Goal: Information Seeking & Learning: Learn about a topic

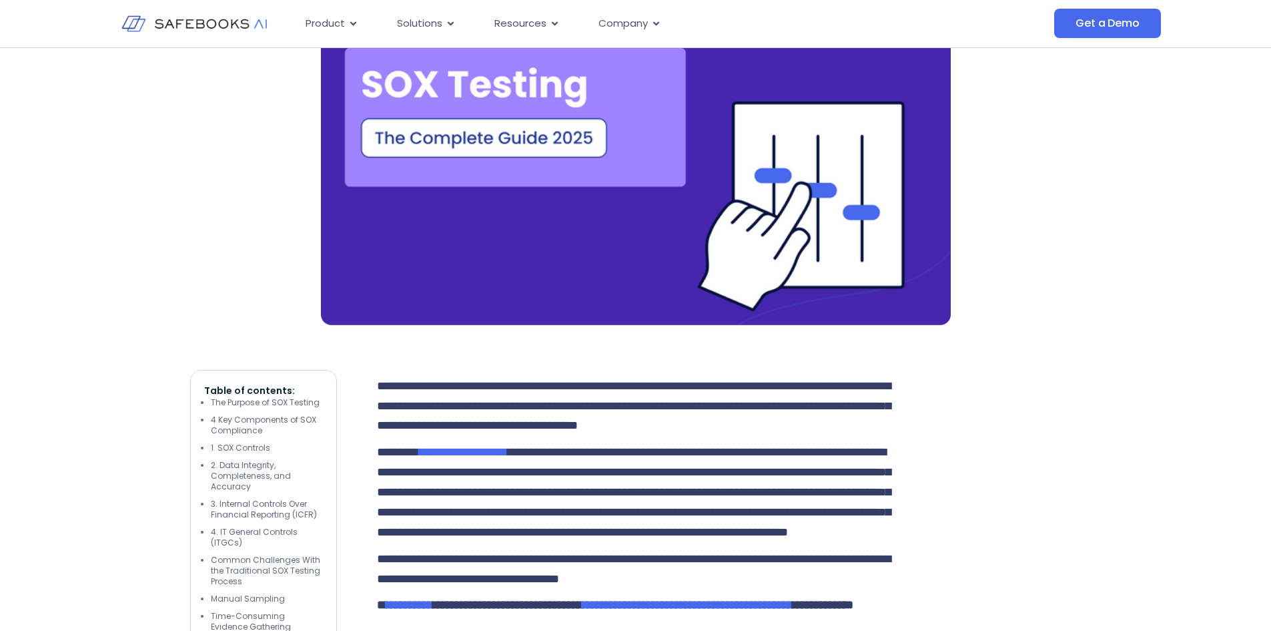
scroll to position [86, 0]
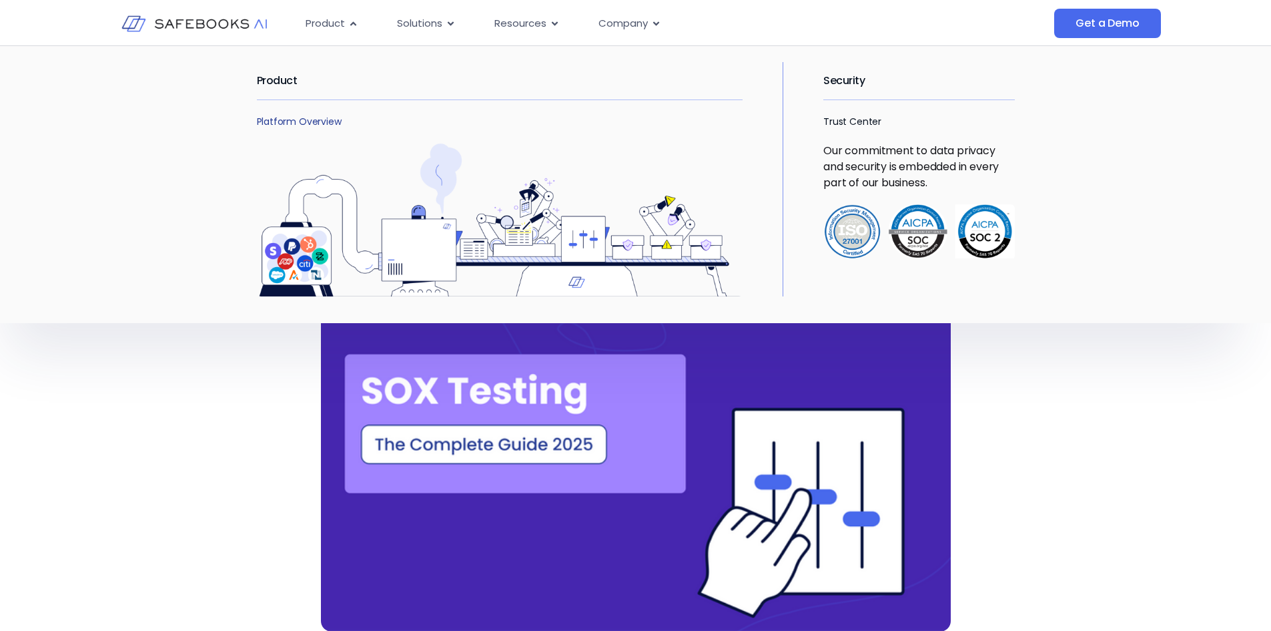
click at [310, 119] on link "Platform Overview" at bounding box center [299, 121] width 85 height 13
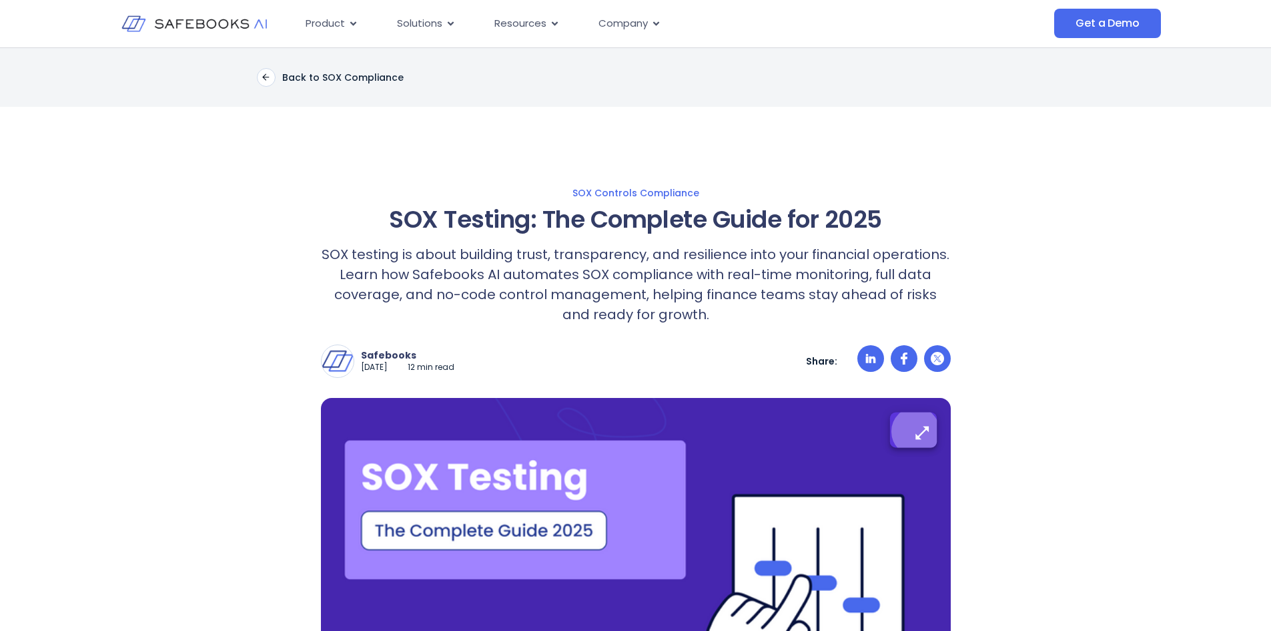
click at [919, 432] on icon "button" at bounding box center [921, 432] width 17 height 17
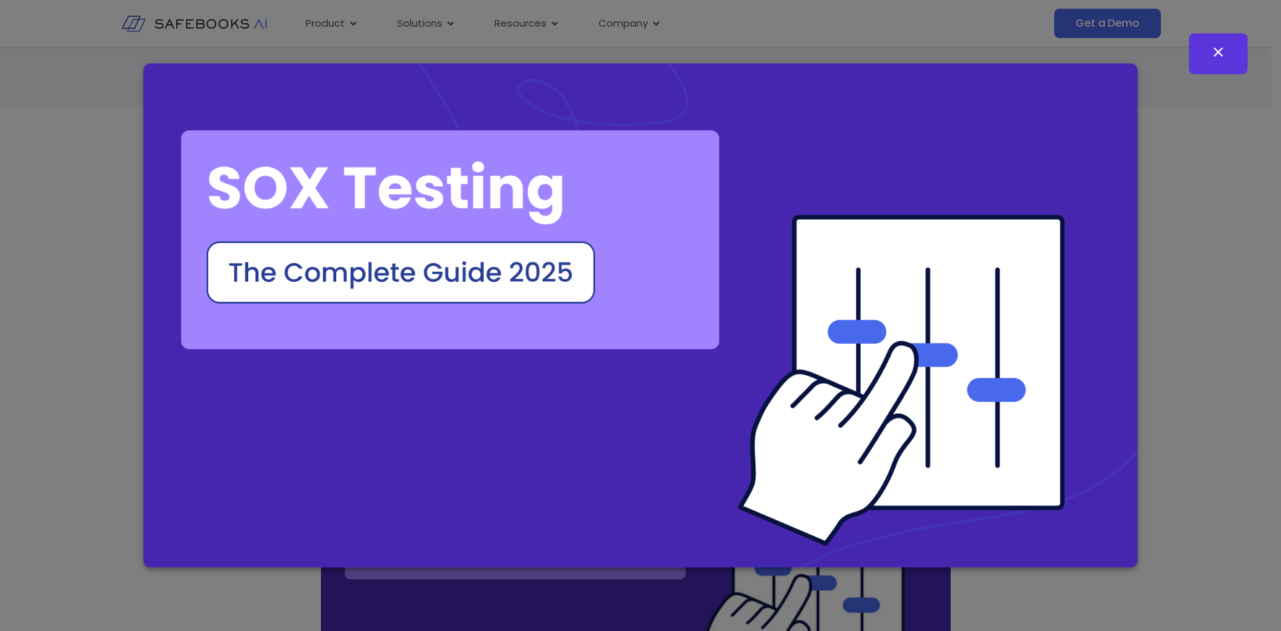
click at [1226, 56] on button "button" at bounding box center [1218, 53] width 59 height 41
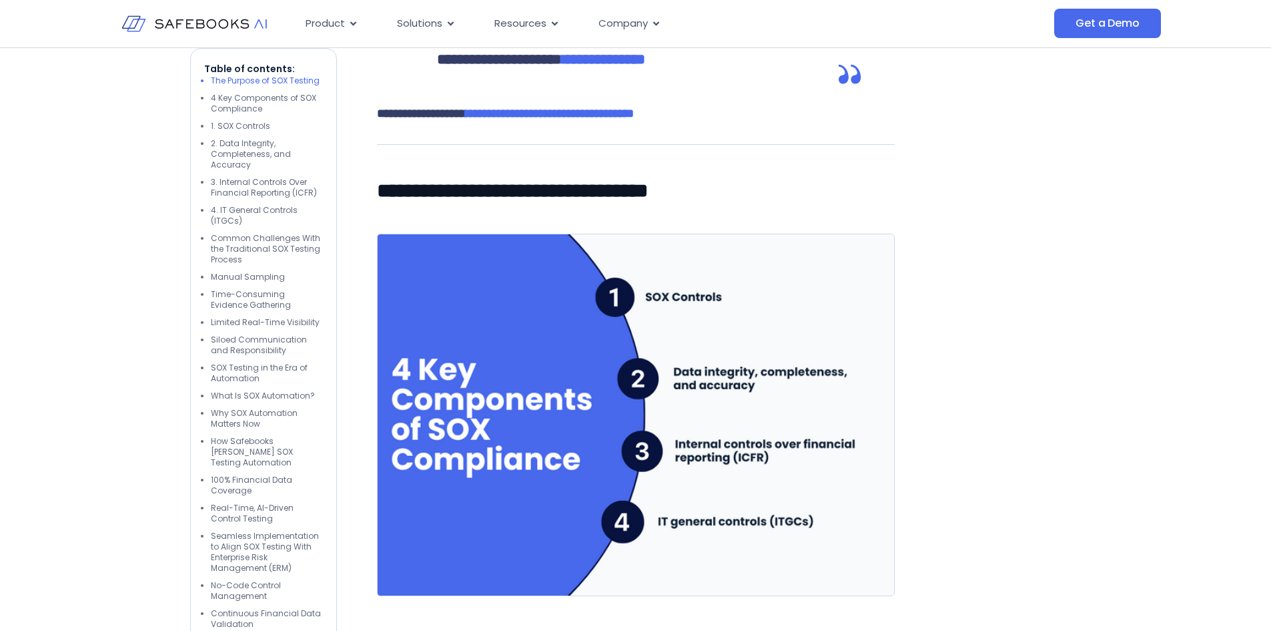
scroll to position [1693, 0]
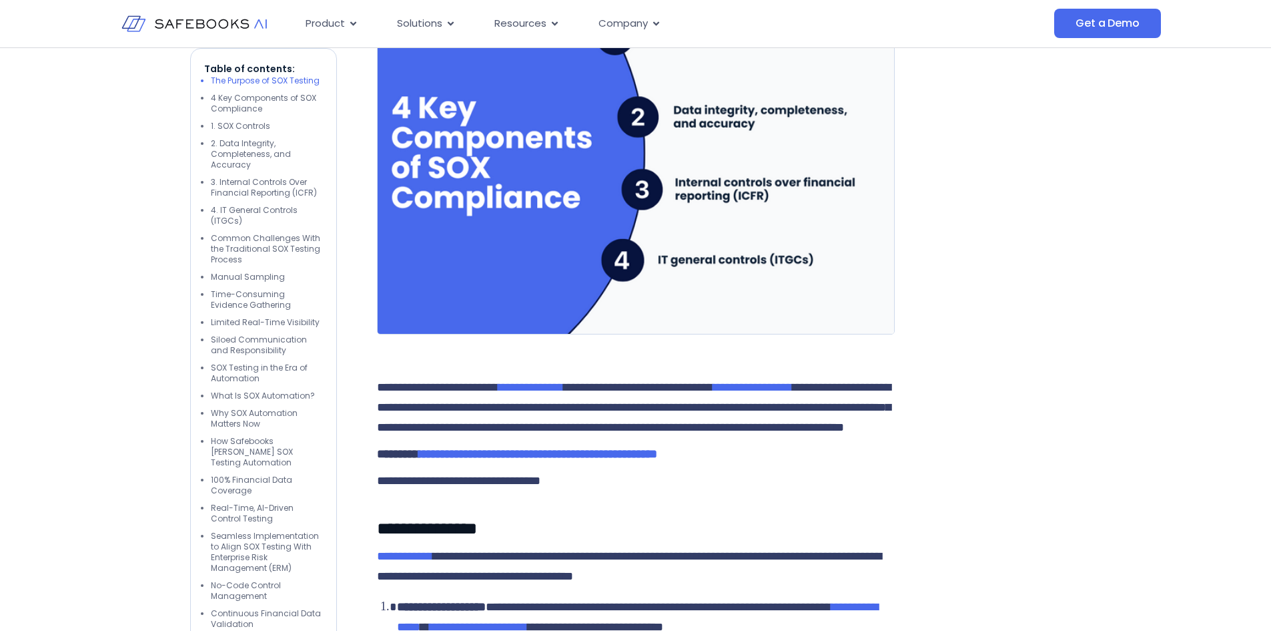
click at [863, 15] on icon "button" at bounding box center [865, 6] width 17 height 17
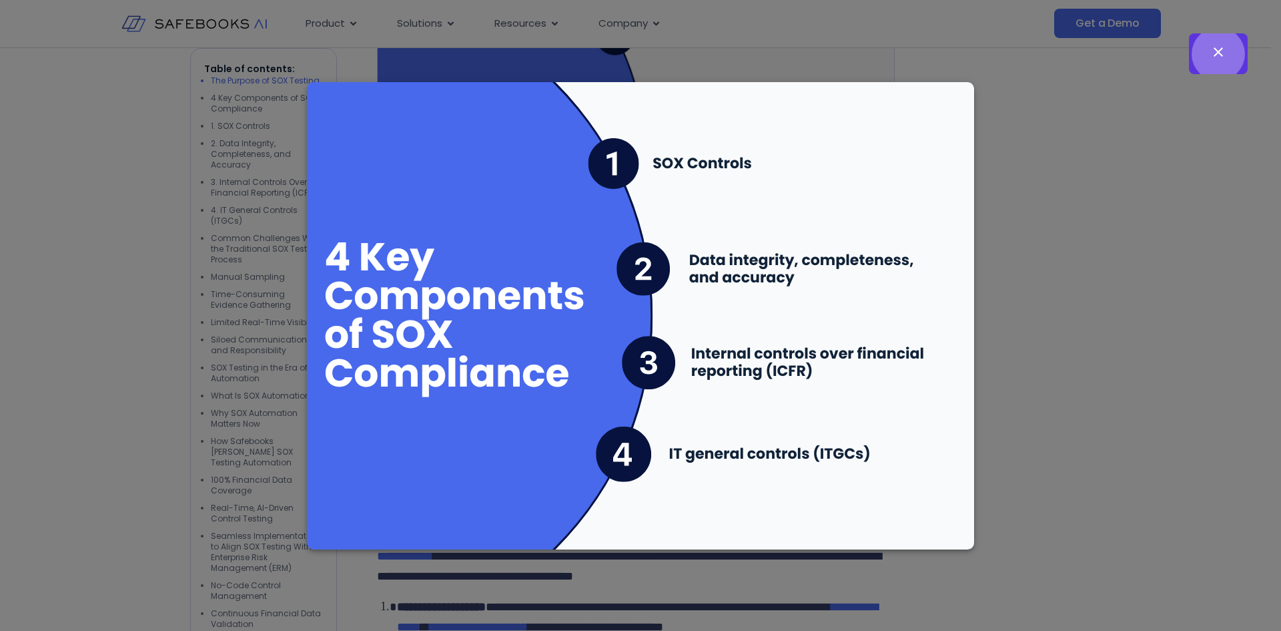
click at [1215, 58] on icon "button" at bounding box center [1218, 52] width 16 height 16
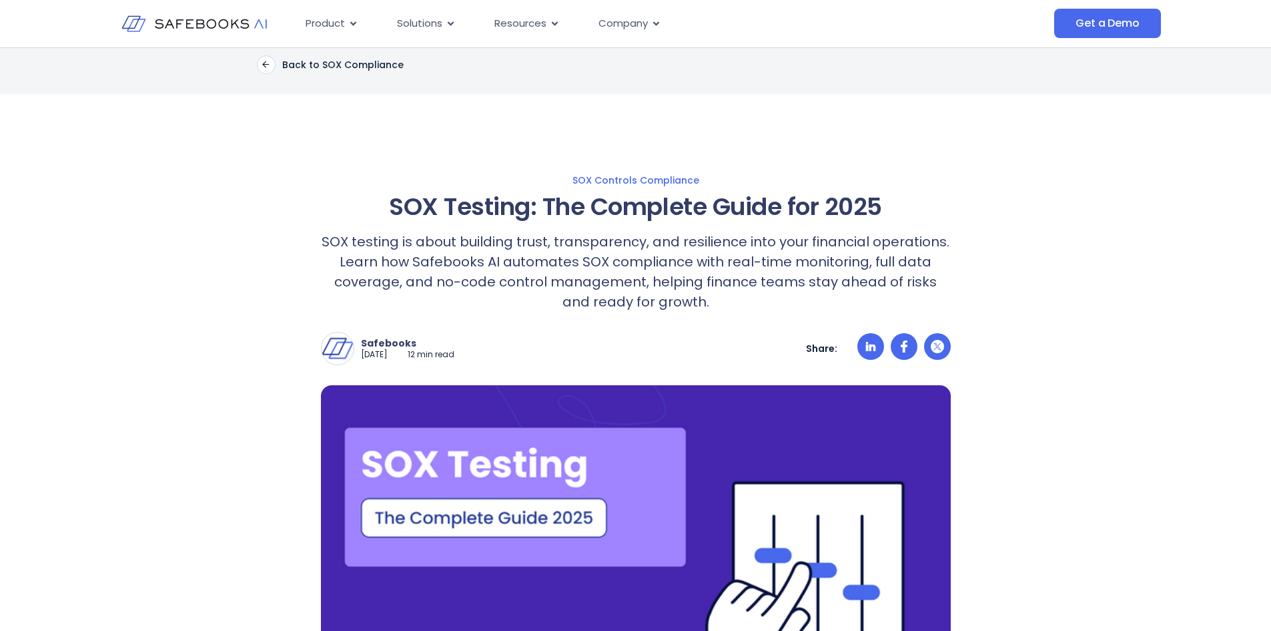
scroll to position [0, 0]
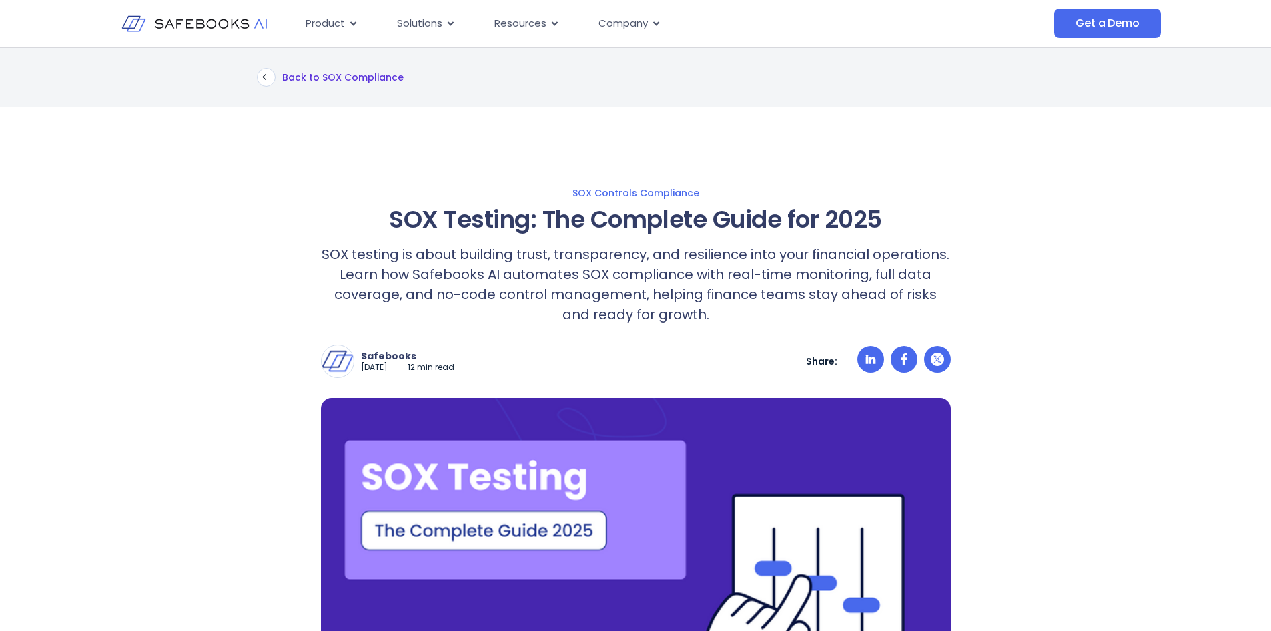
click at [266, 80] on icon at bounding box center [264, 78] width 3 height 6
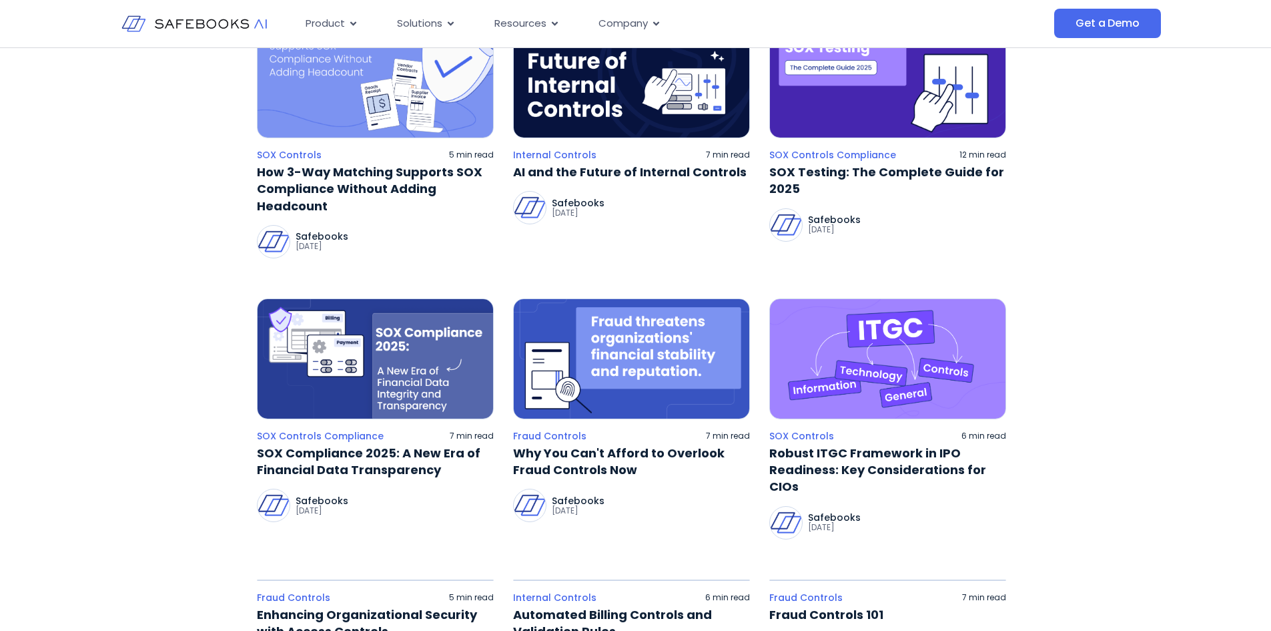
scroll to position [247, 0]
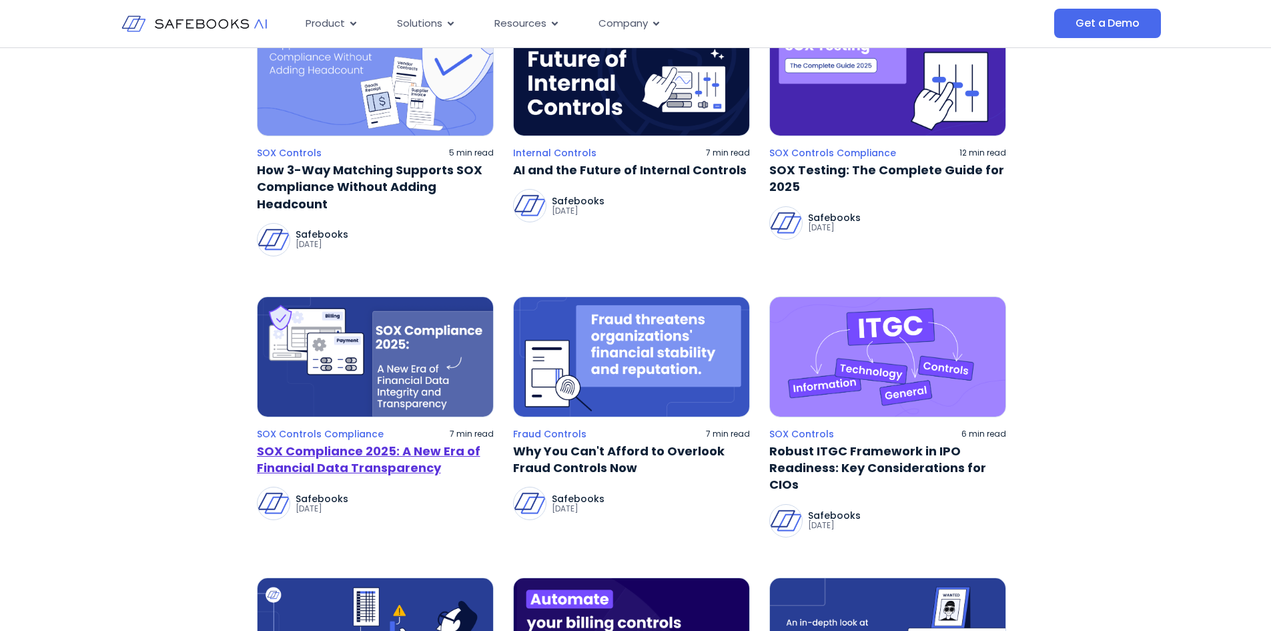
click at [408, 448] on link "SOX Compliance 2025: A New Era of Financial Data Transparency" at bounding box center [375, 458] width 237 height 33
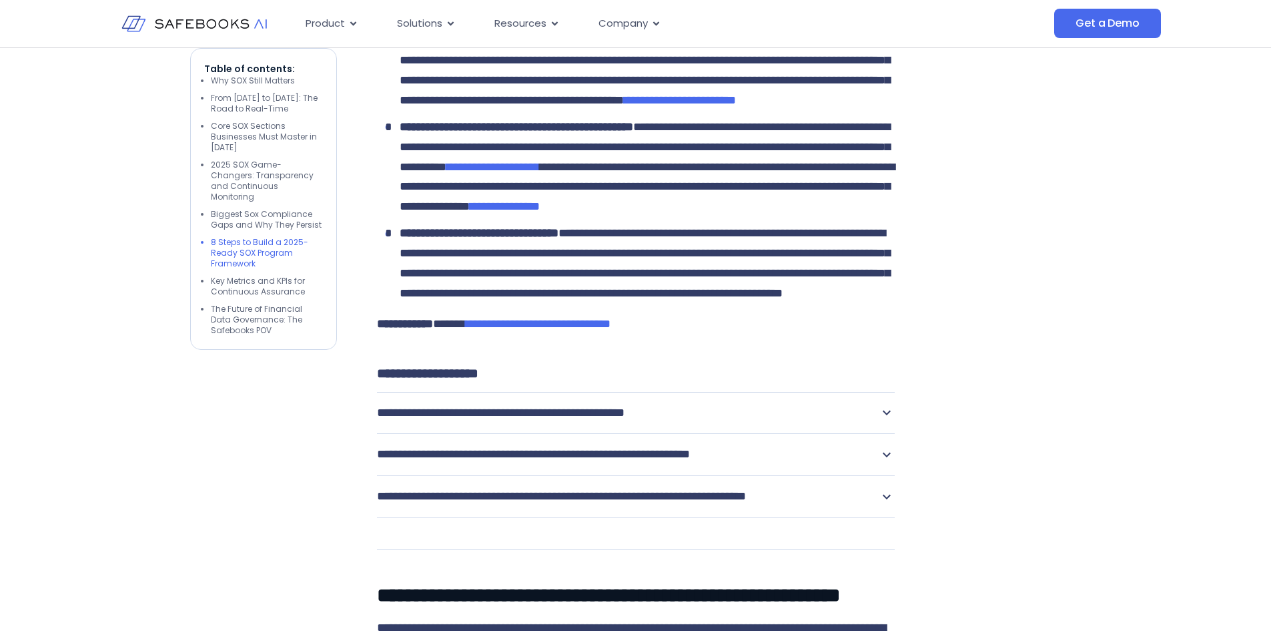
scroll to position [3497, 0]
